Goal: Check status

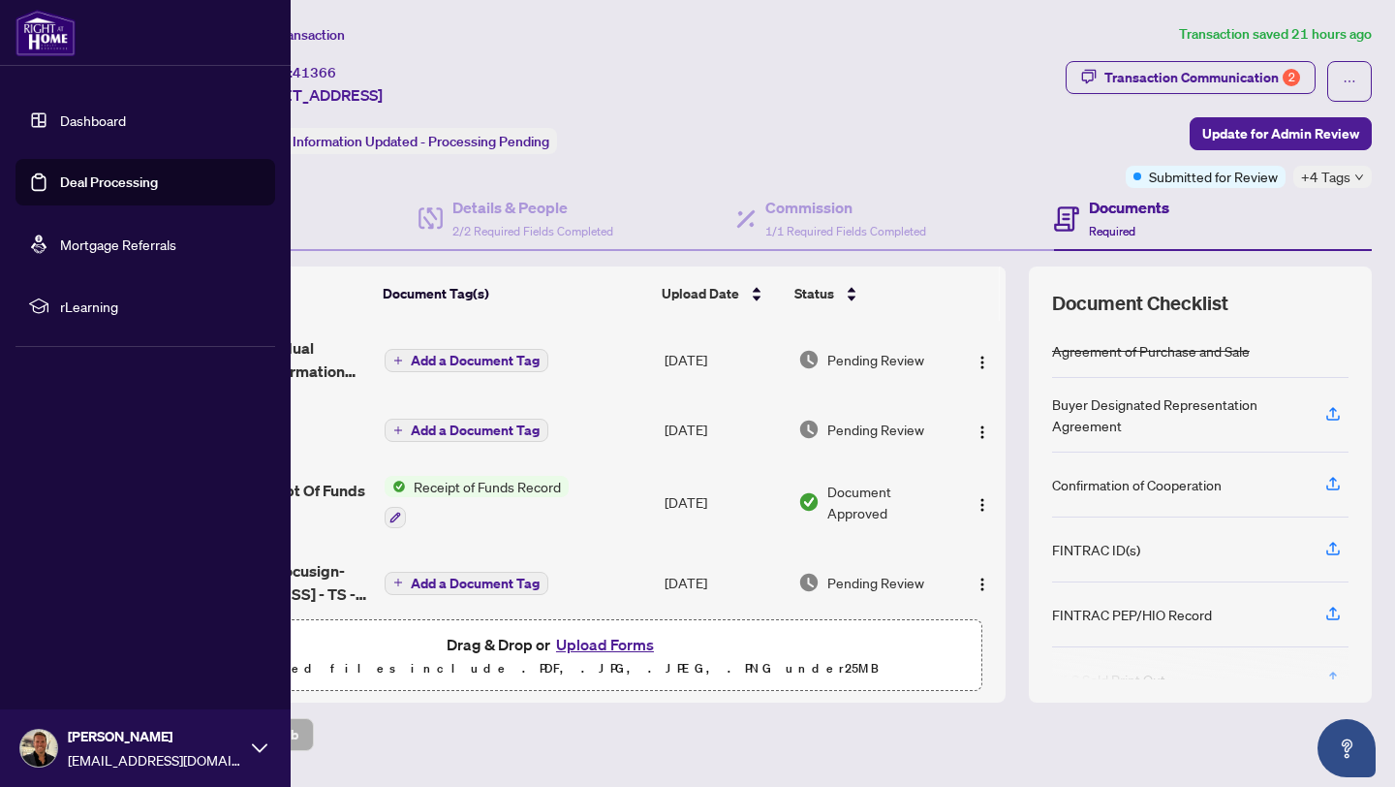
click at [87, 126] on link "Dashboard" at bounding box center [93, 119] width 66 height 17
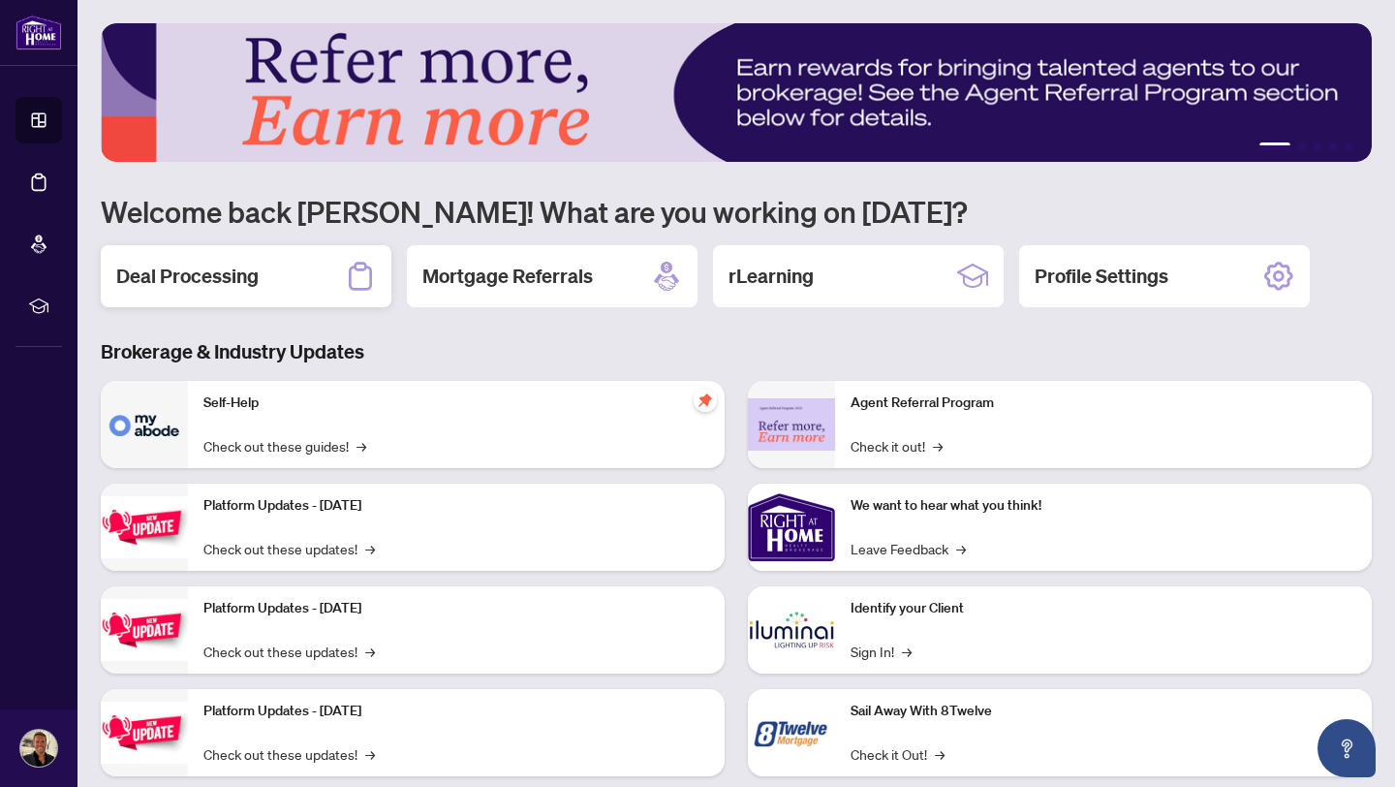
click at [253, 248] on div "Deal Processing" at bounding box center [246, 276] width 291 height 62
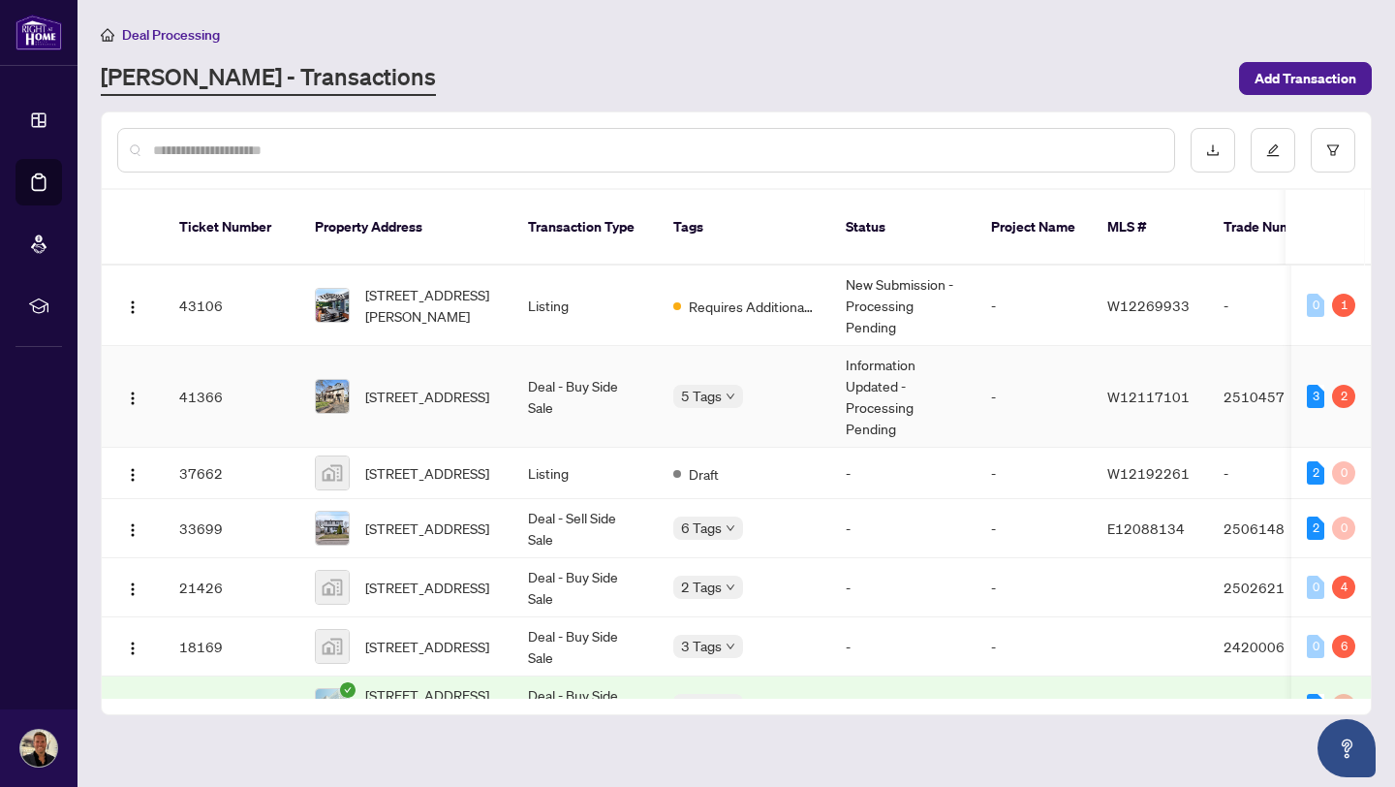
click at [1333, 385] on div "2" at bounding box center [1343, 396] width 23 height 23
click at [1291, 375] on td "3 2" at bounding box center [1330, 397] width 79 height 102
click at [1044, 374] on td "-" at bounding box center [1033, 397] width 116 height 102
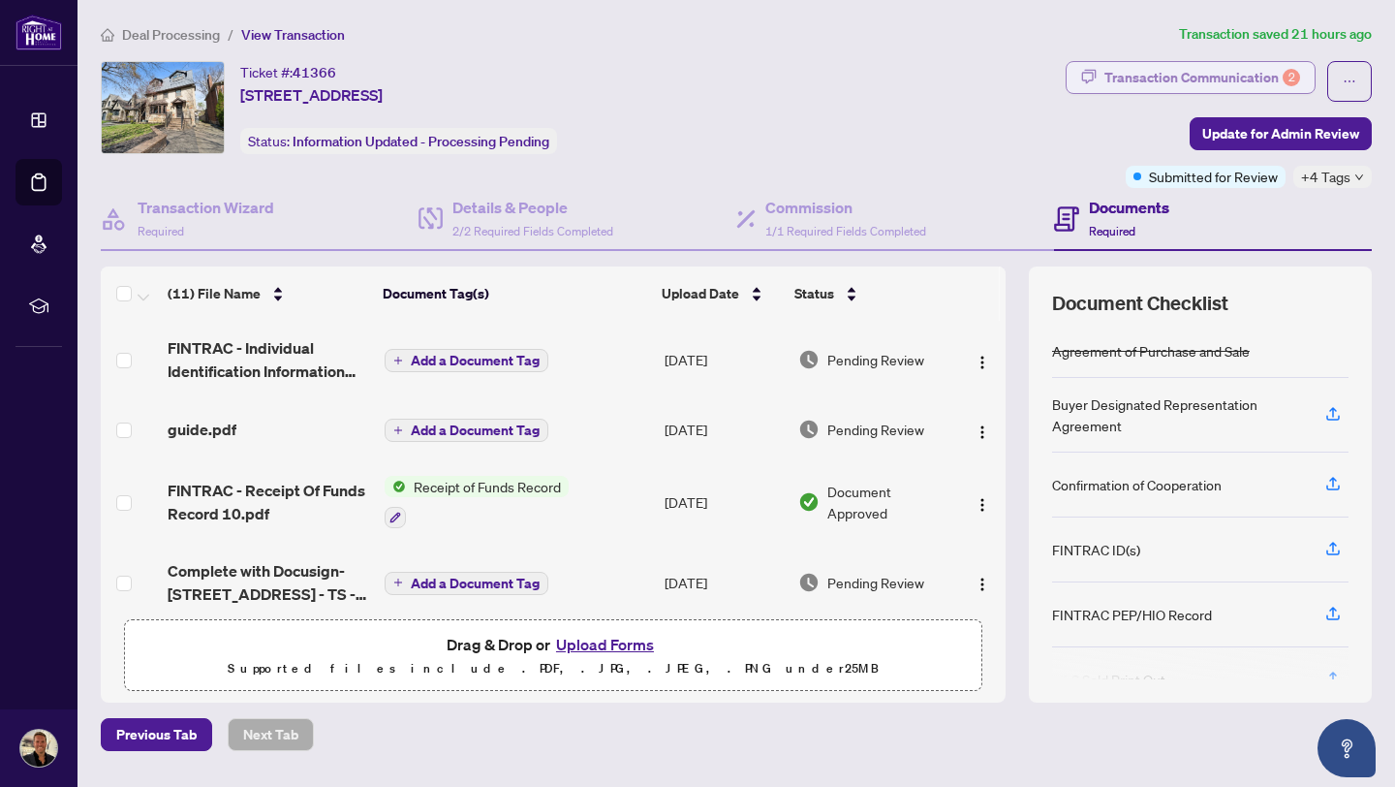
click at [1224, 80] on div "Transaction Communication 2" at bounding box center [1202, 77] width 196 height 31
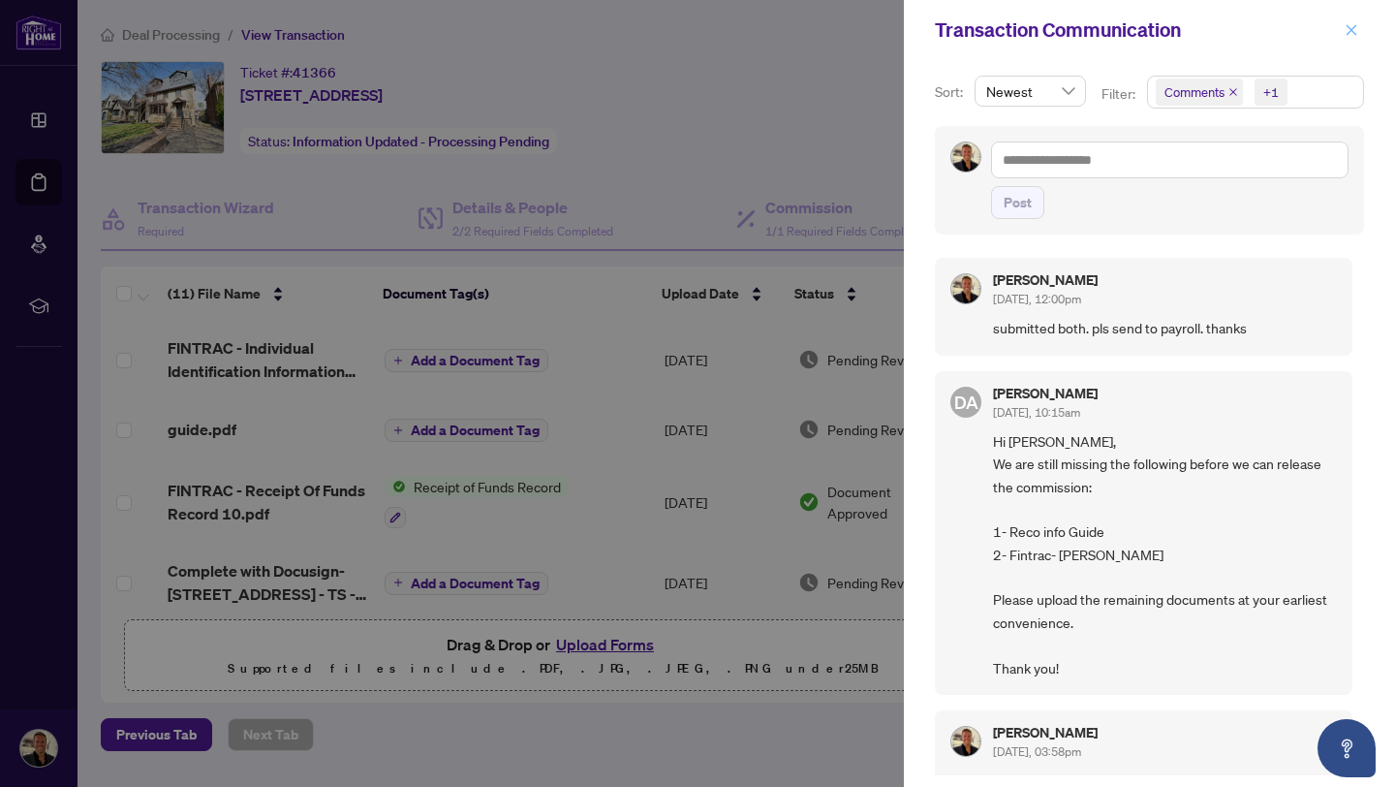
click at [1354, 32] on icon "close" at bounding box center [1352, 30] width 14 height 14
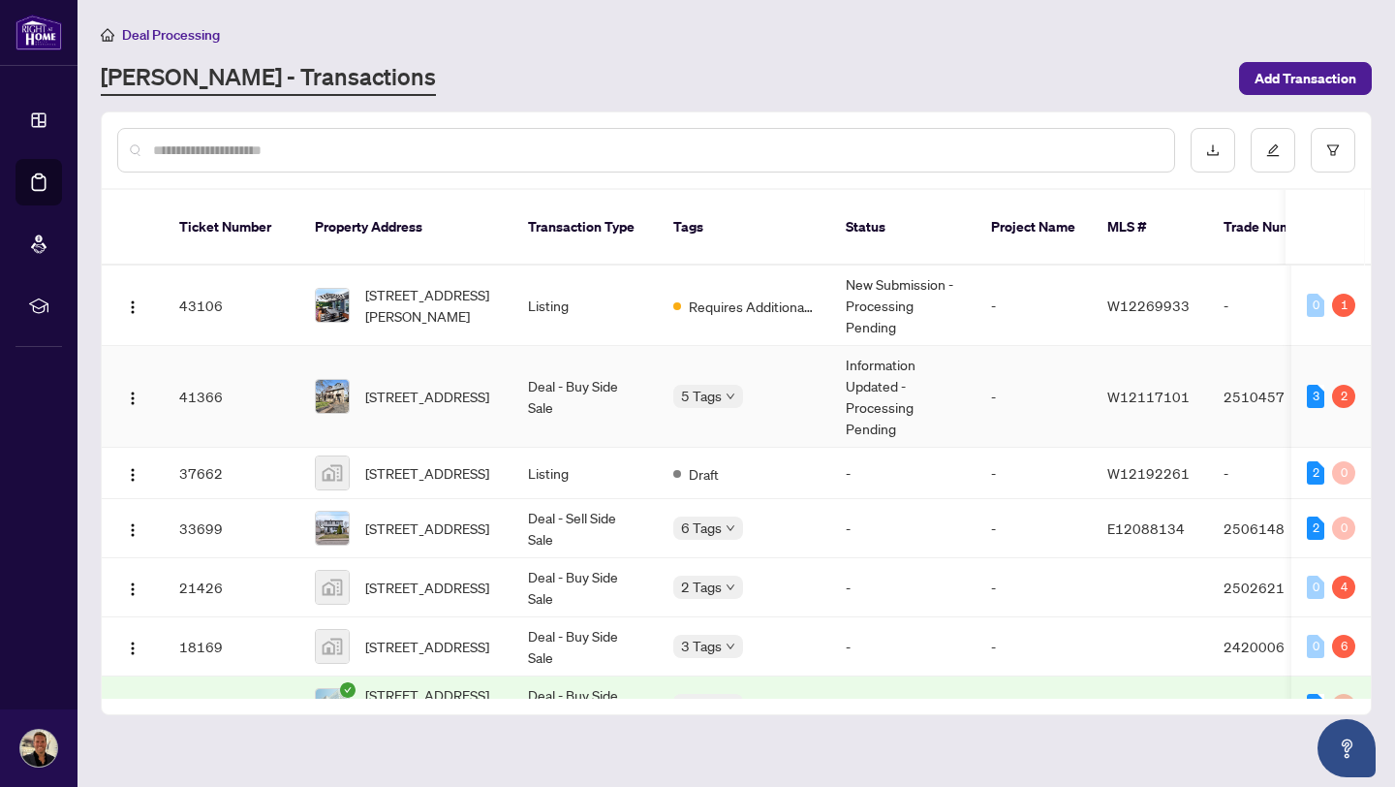
click at [874, 378] on td "Information Updated - Processing Pending" at bounding box center [902, 397] width 145 height 102
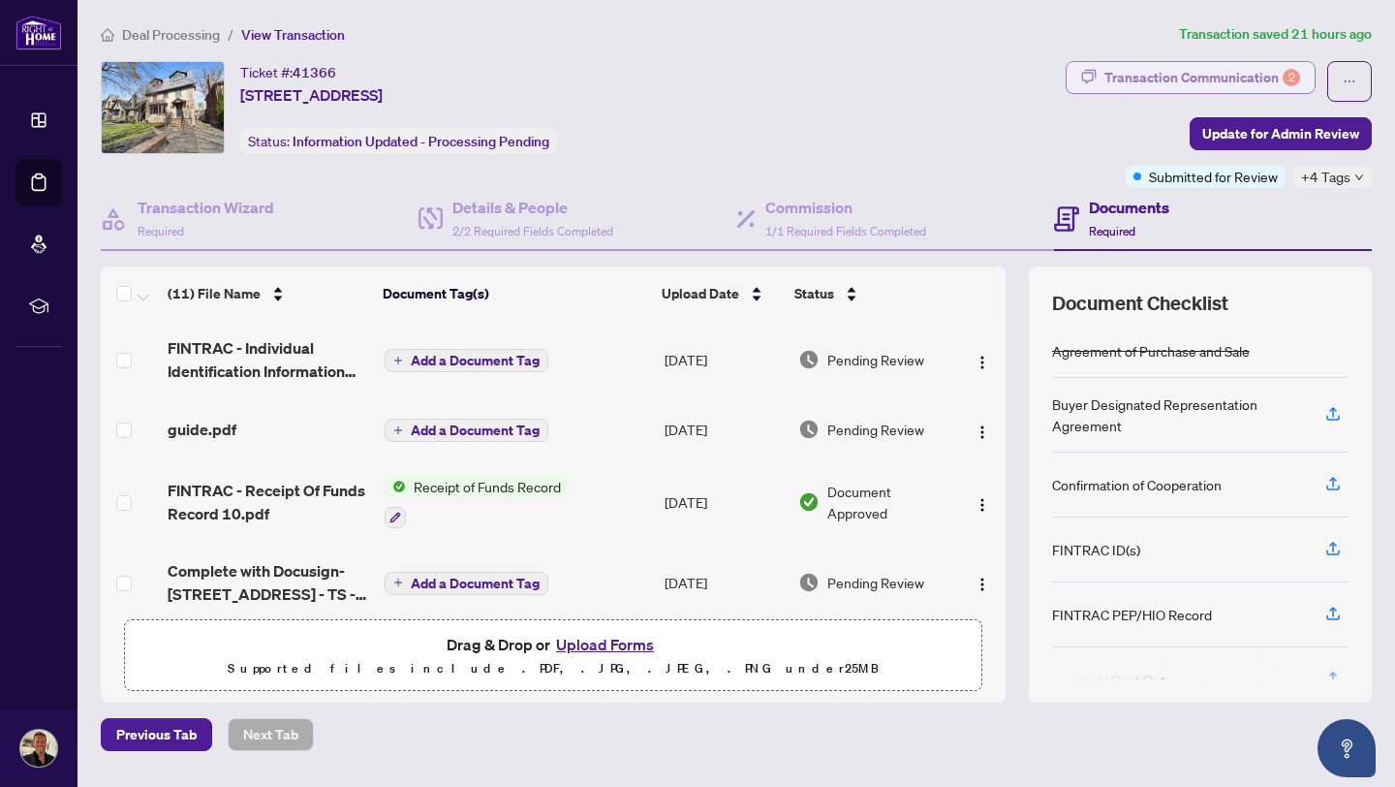
click at [1243, 76] on div "Transaction Communication 2" at bounding box center [1202, 77] width 196 height 31
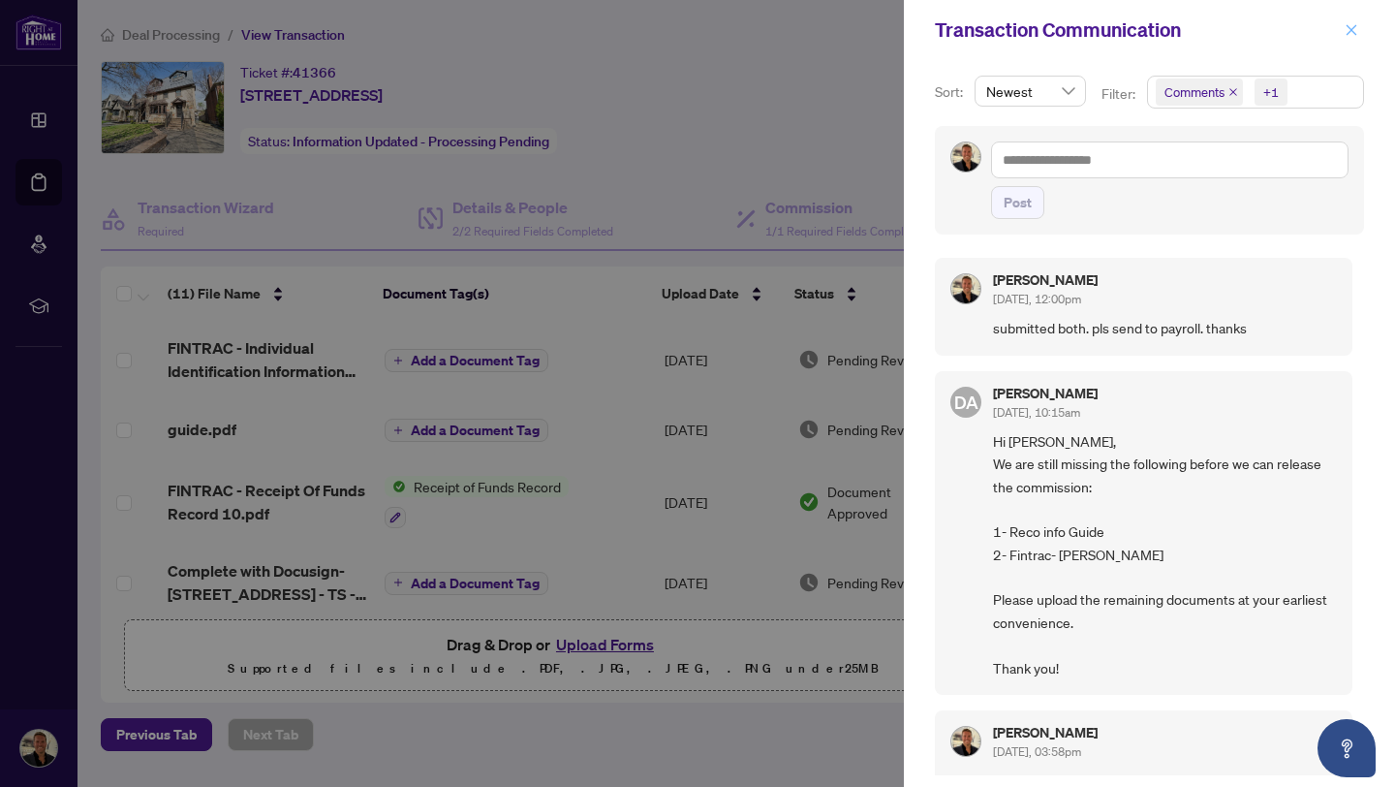
click at [1355, 30] on icon "close" at bounding box center [1352, 30] width 14 height 14
